Goal: Navigation & Orientation: Find specific page/section

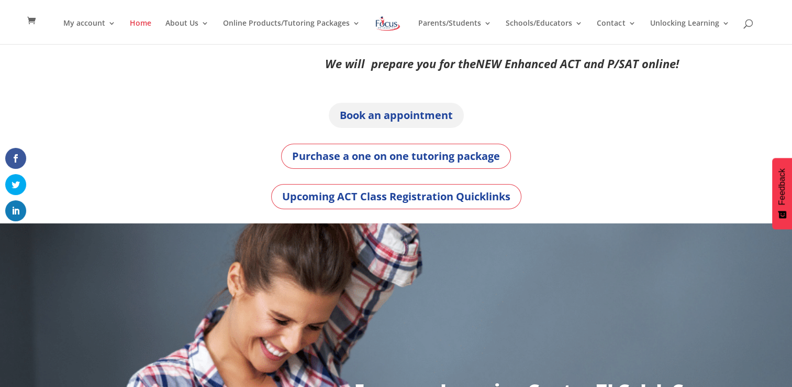
click at [425, 108] on link "Book an appointment" at bounding box center [396, 115] width 135 height 25
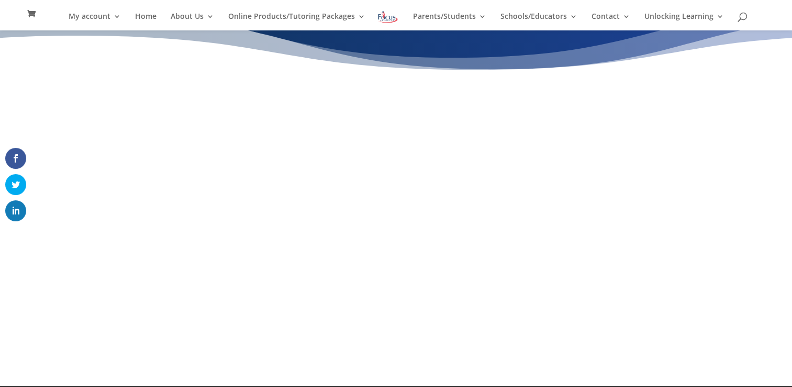
scroll to position [61, 0]
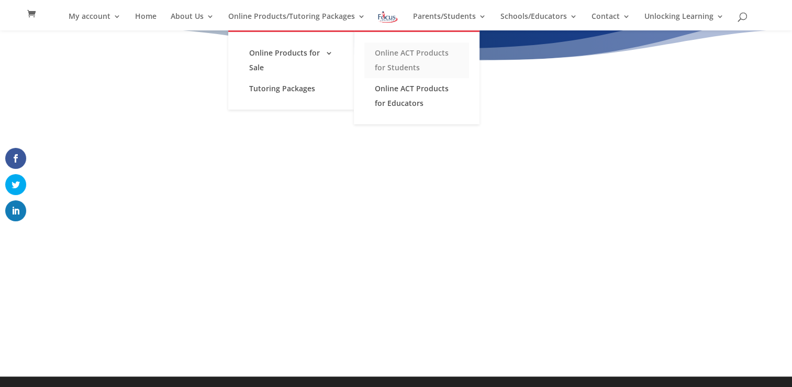
click at [406, 51] on link "Online ACT Products for Students" at bounding box center [417, 60] width 105 height 36
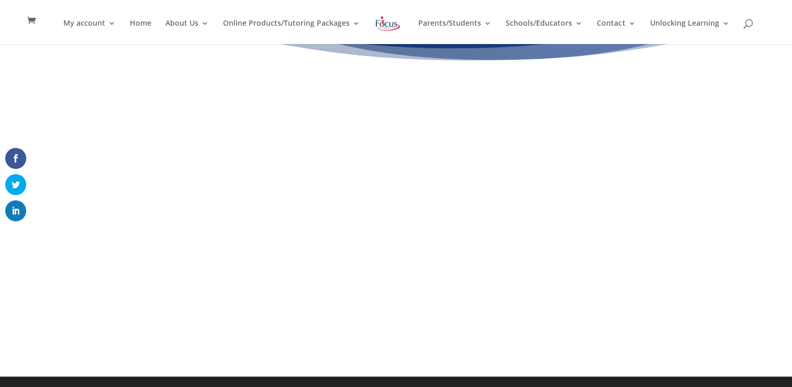
scroll to position [61, 0]
